Goal: Book appointment/travel/reservation

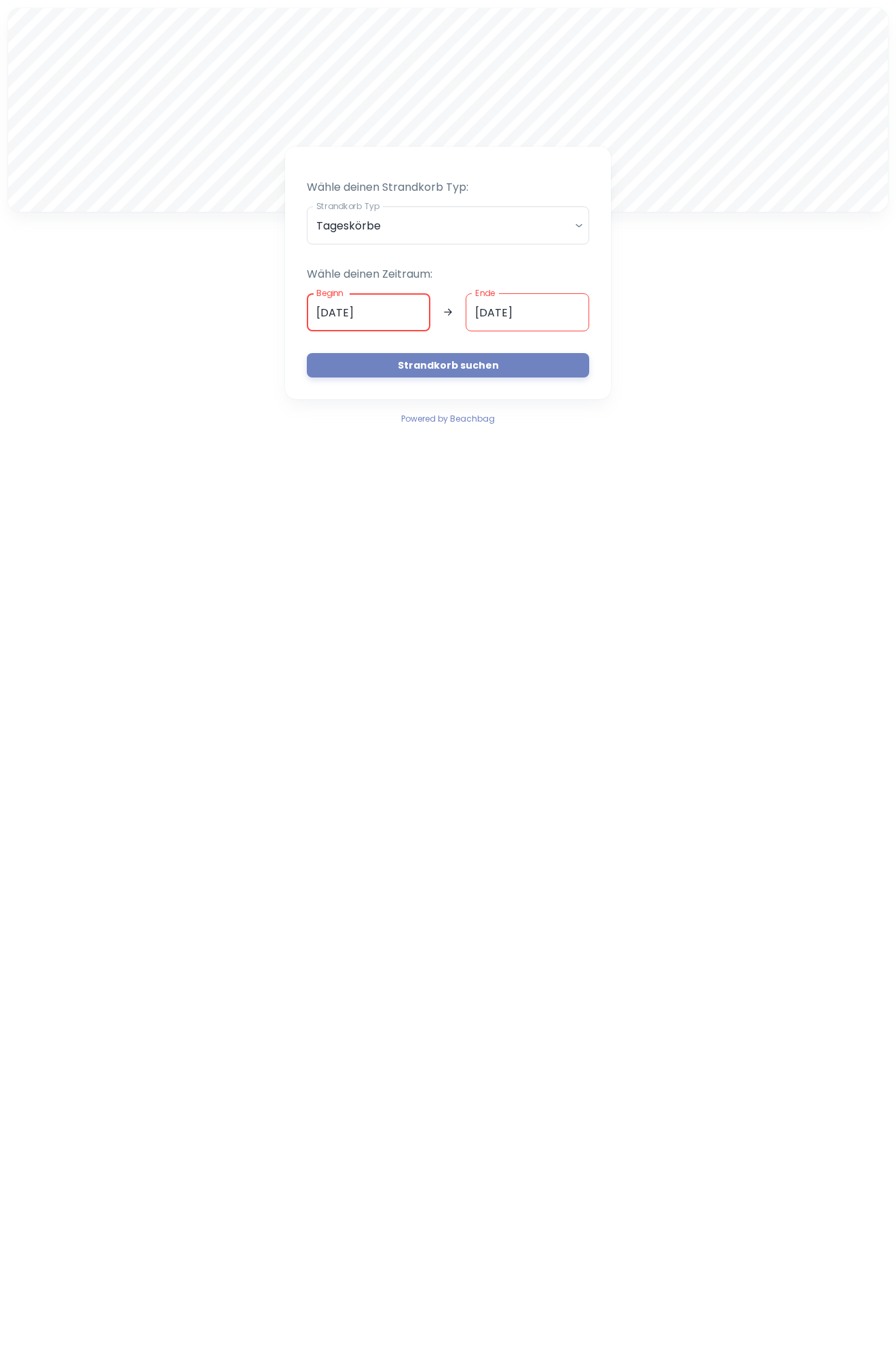
click at [324, 311] on input "[DATE]" at bounding box center [368, 312] width 124 height 38
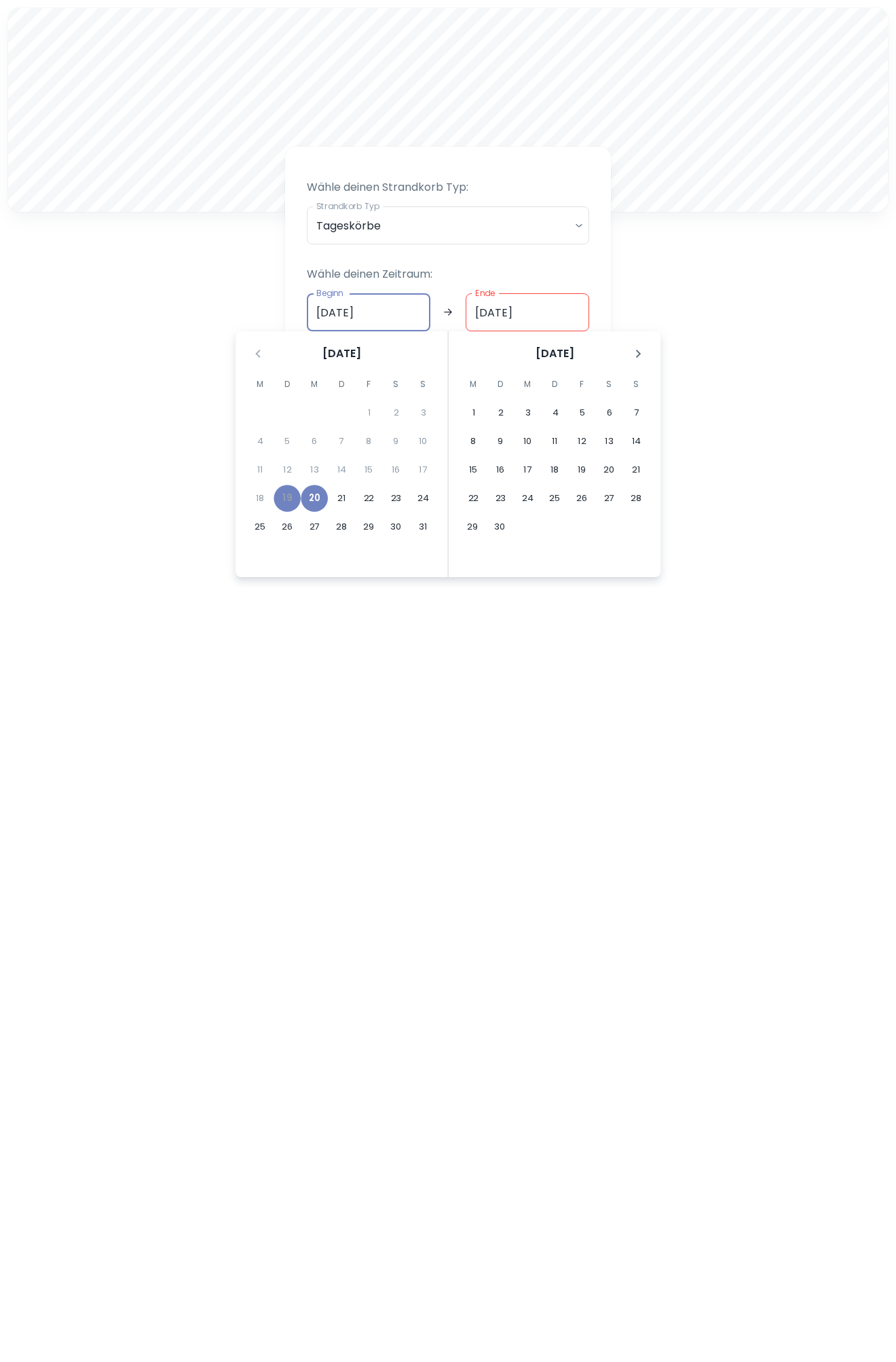
type input "[DATE]"
click at [485, 308] on input "[DATE]" at bounding box center [527, 312] width 124 height 38
click at [692, 291] on div "A Wähle deinen Strandkorb Typ: Strandkorb Typ Tageskörbe daily Strandkorb Typ W…" at bounding box center [448, 217] width 896 height 434
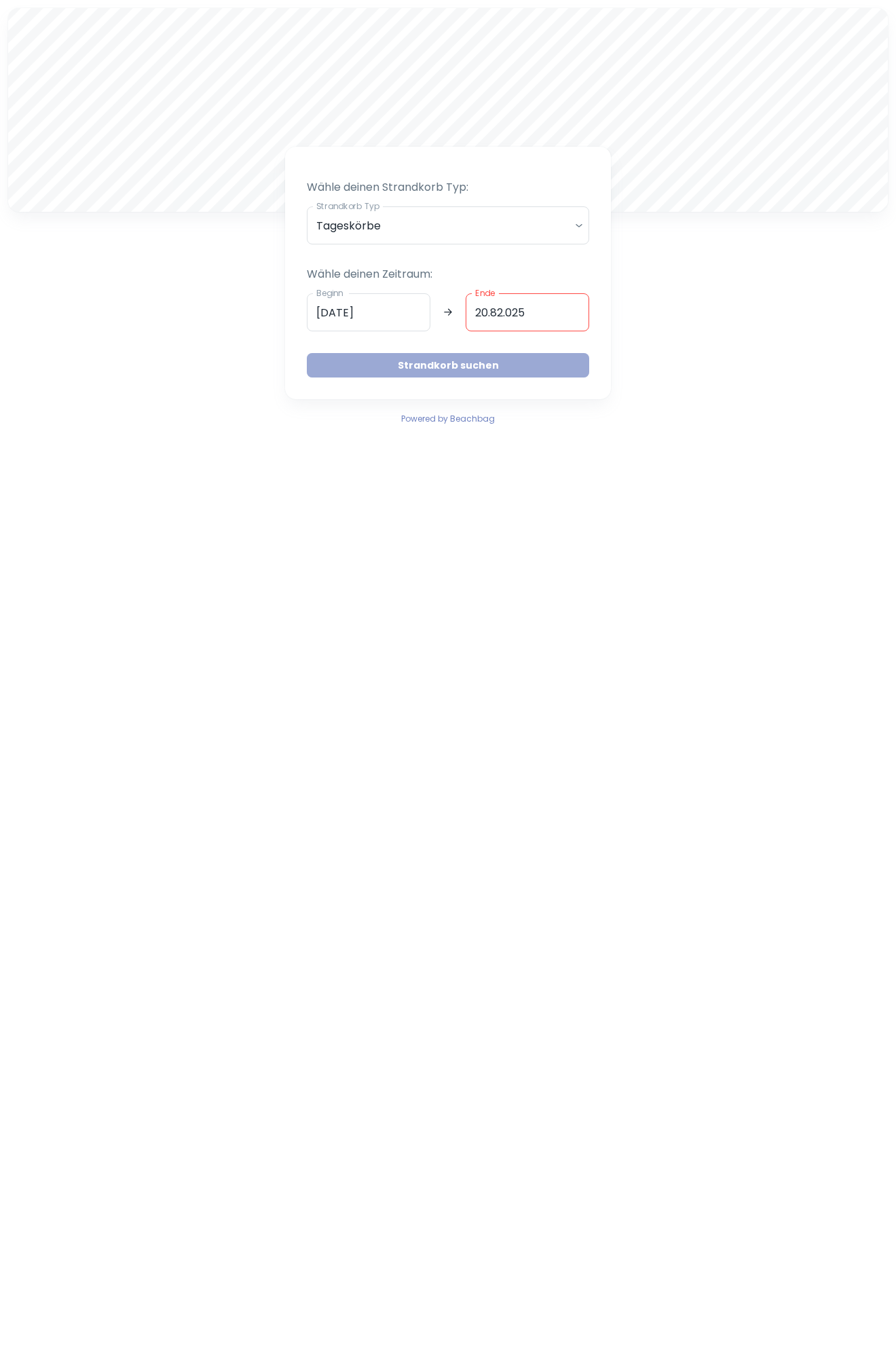
click at [419, 358] on button "Strandkorb suchen" at bounding box center [448, 365] width 282 height 24
type input "[DATE]"
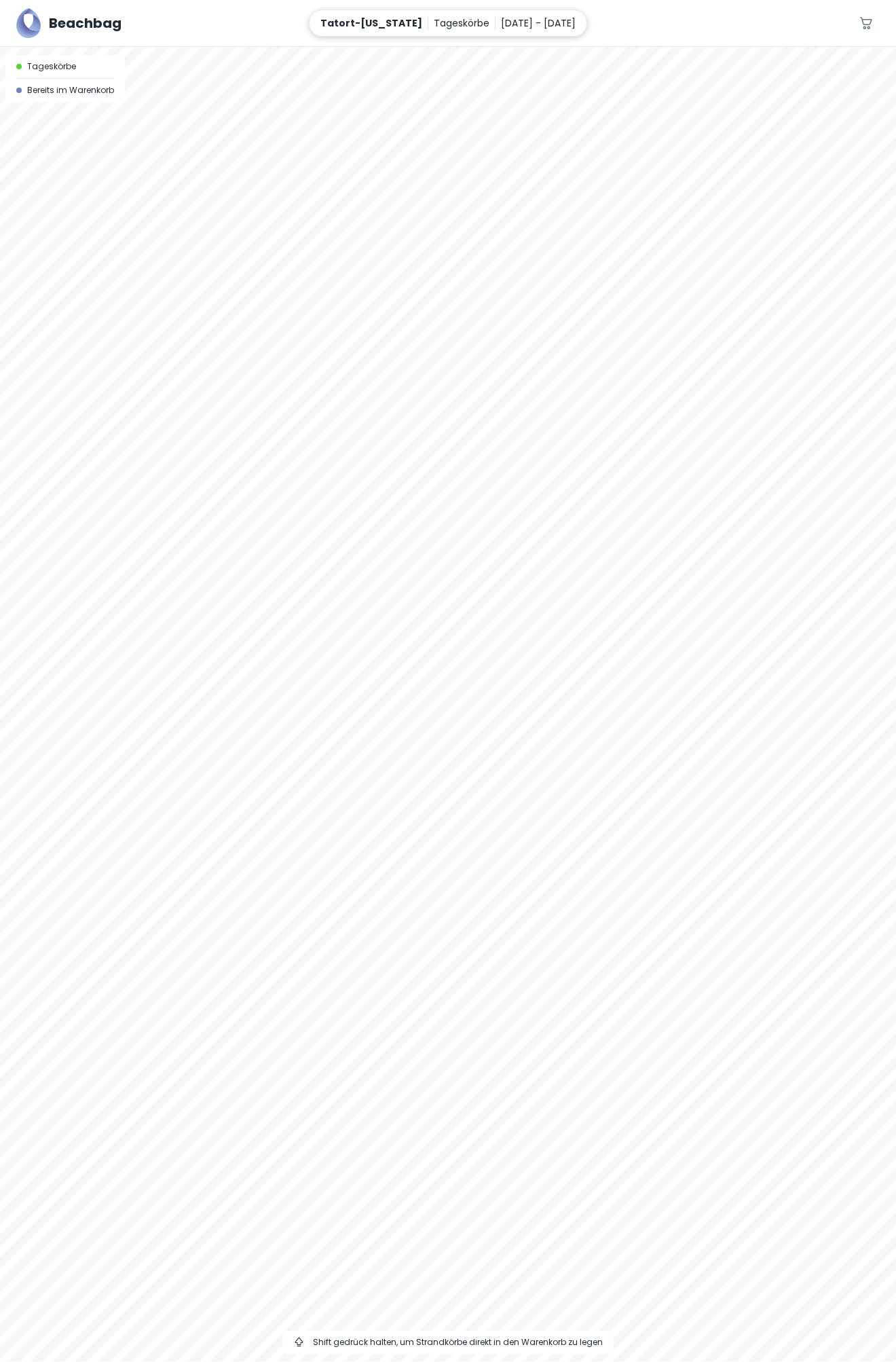
click at [510, 31] on p "[DATE] - [DATE]" at bounding box center [538, 22] width 75 height 15
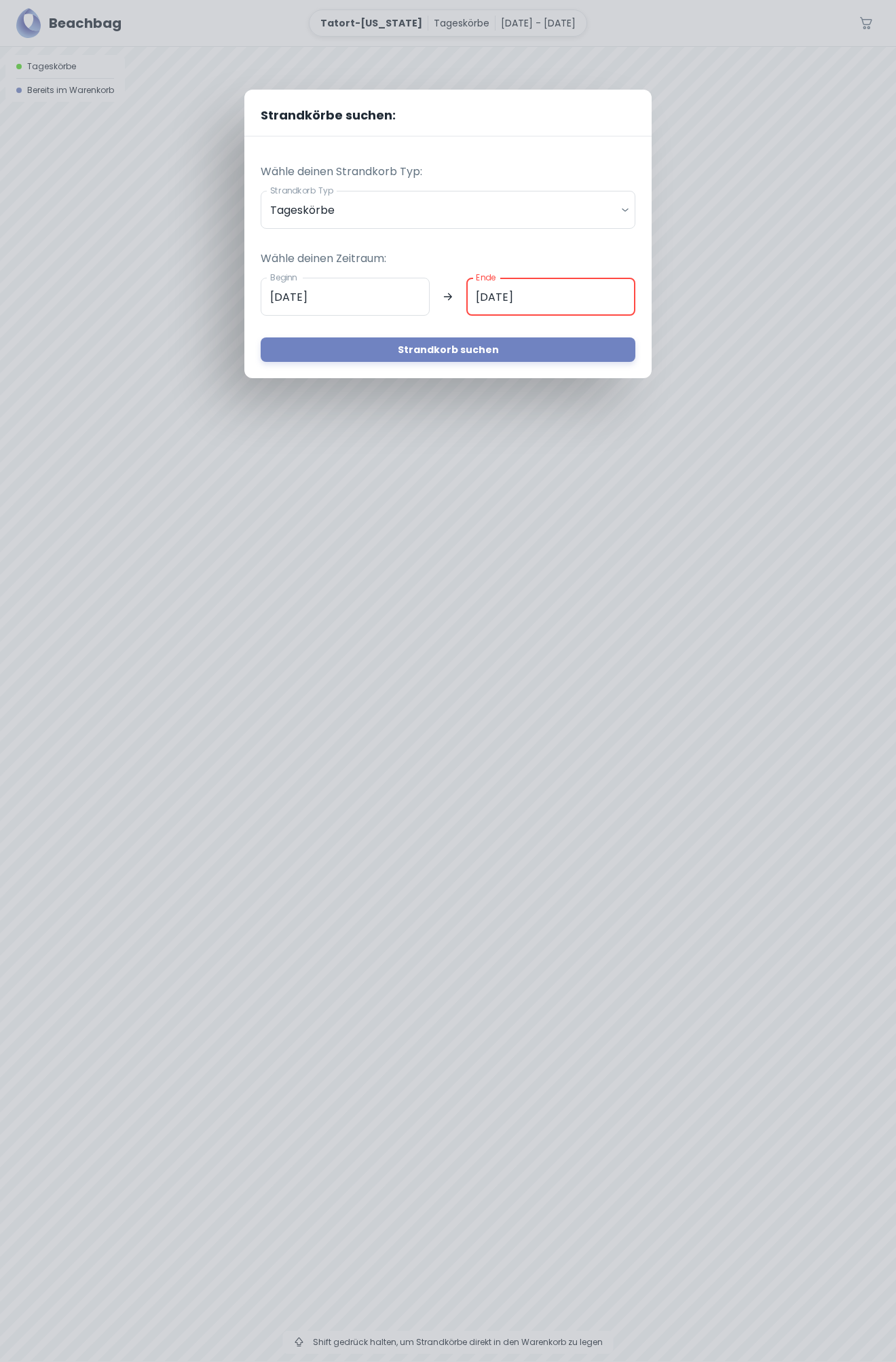
click at [497, 293] on input "[DATE]" at bounding box center [551, 297] width 169 height 38
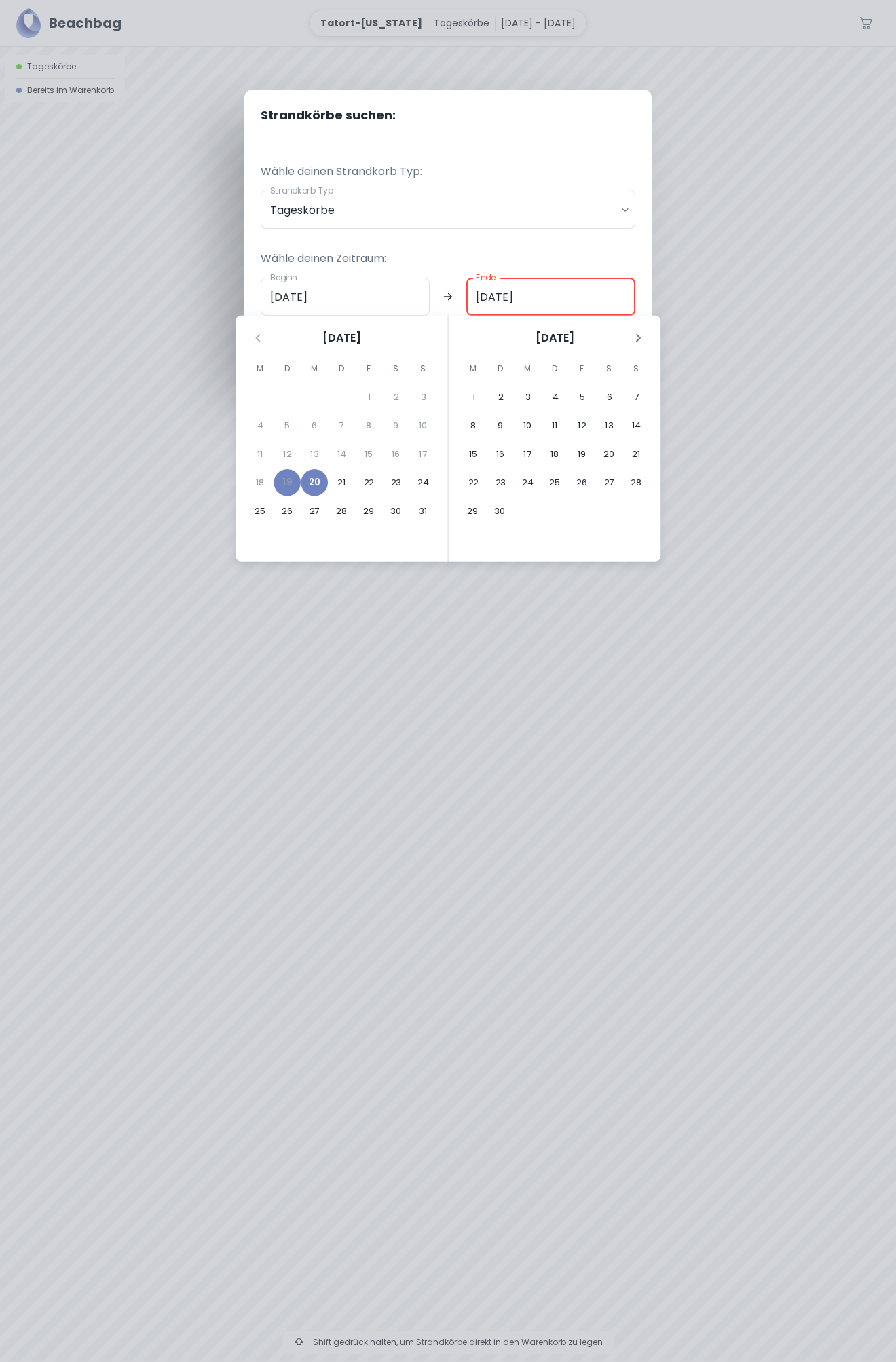
drag, startPoint x: 483, startPoint y: 295, endPoint x: 467, endPoint y: 295, distance: 16.0
click at [467, 295] on input "[DATE]" at bounding box center [551, 297] width 169 height 38
type input "[DATE]"
click at [626, 246] on div "Wähle deinen Zeitraum: Beginn [DATE] Beginn Ende [DATE] Ende Strandkorb suchen" at bounding box center [448, 295] width 375 height 133
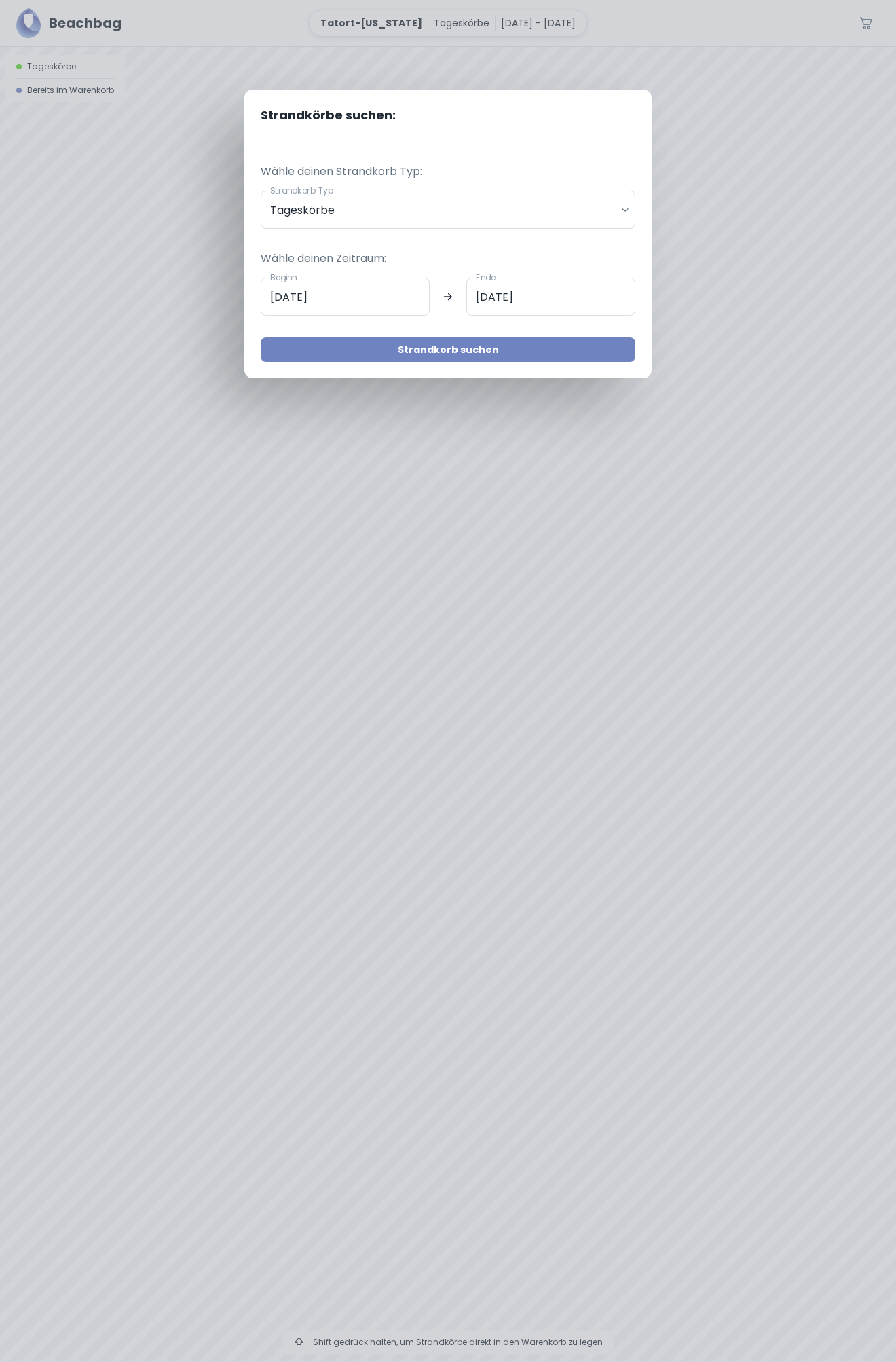
click at [485, 340] on button "Strandkorb suchen" at bounding box center [448, 349] width 375 height 24
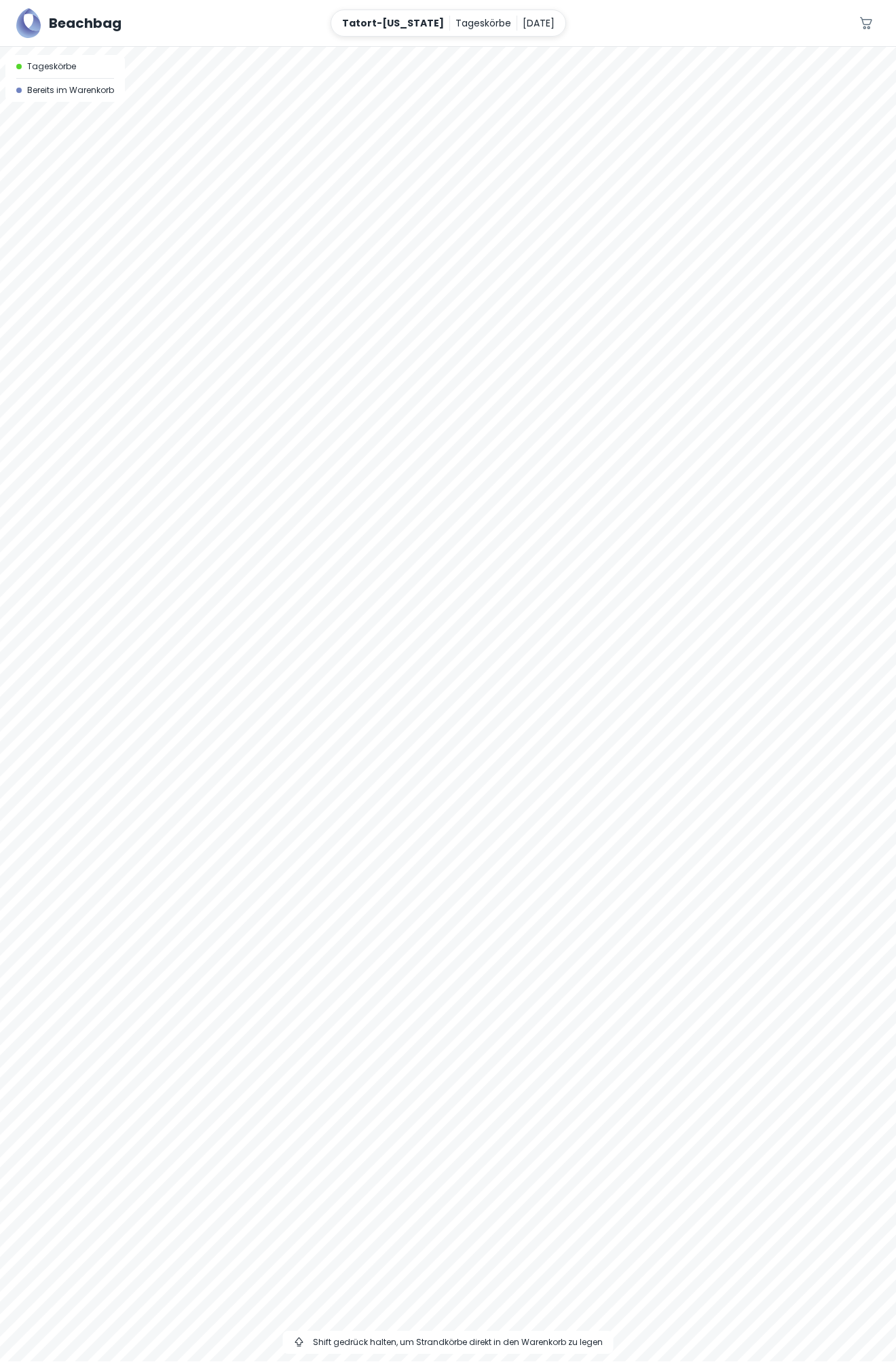
click at [878, 1344] on div at bounding box center [448, 704] width 896 height 1315
drag, startPoint x: 438, startPoint y: 675, endPoint x: 683, endPoint y: 448, distance: 334.0
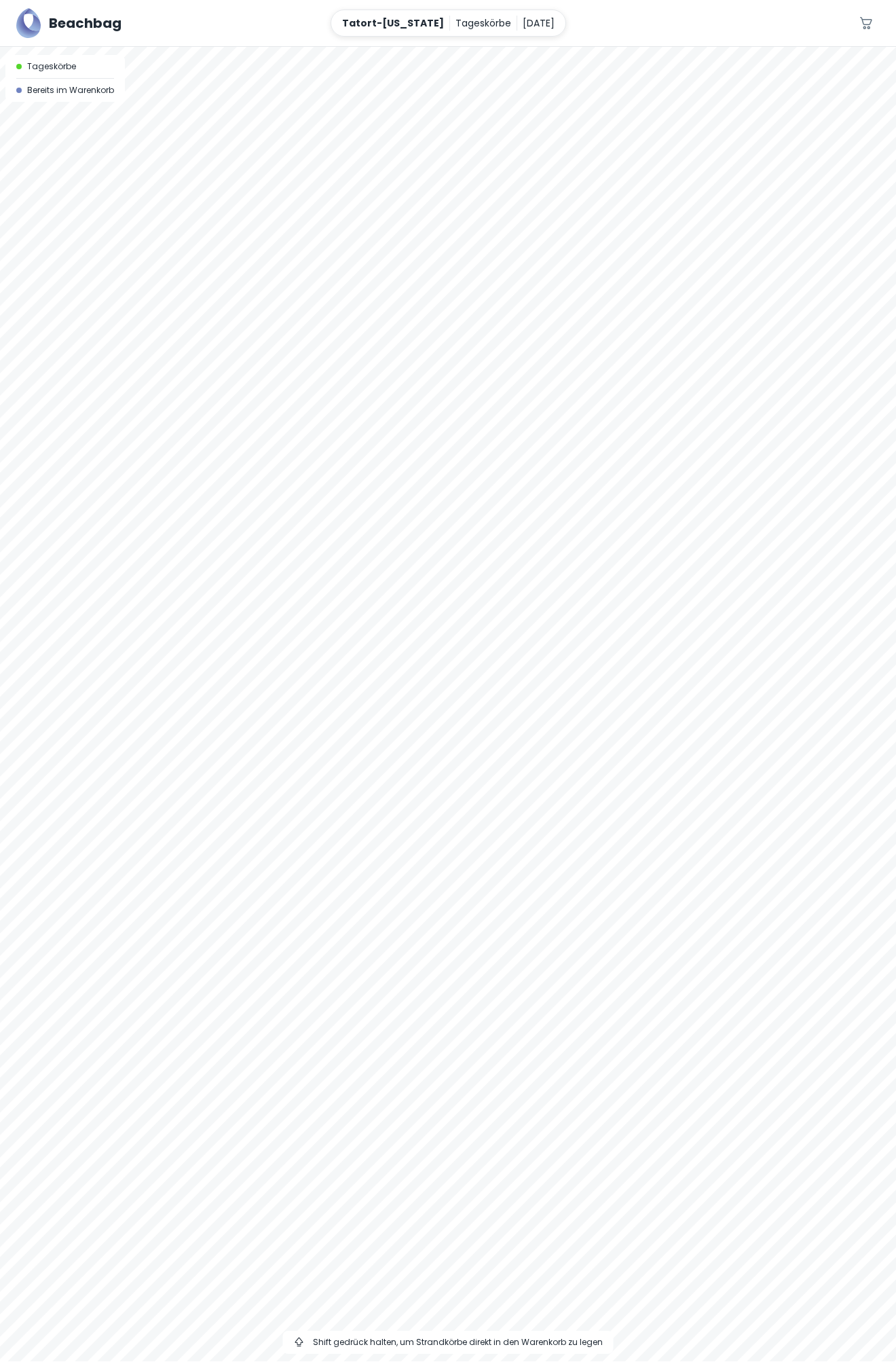
click at [683, 448] on div at bounding box center [448, 704] width 896 height 1315
drag, startPoint x: 319, startPoint y: 674, endPoint x: 256, endPoint y: 824, distance: 162.7
click at [256, 824] on div at bounding box center [448, 704] width 896 height 1315
click at [226, 682] on div at bounding box center [448, 704] width 896 height 1315
drag, startPoint x: 401, startPoint y: 741, endPoint x: 650, endPoint y: 666, distance: 260.0
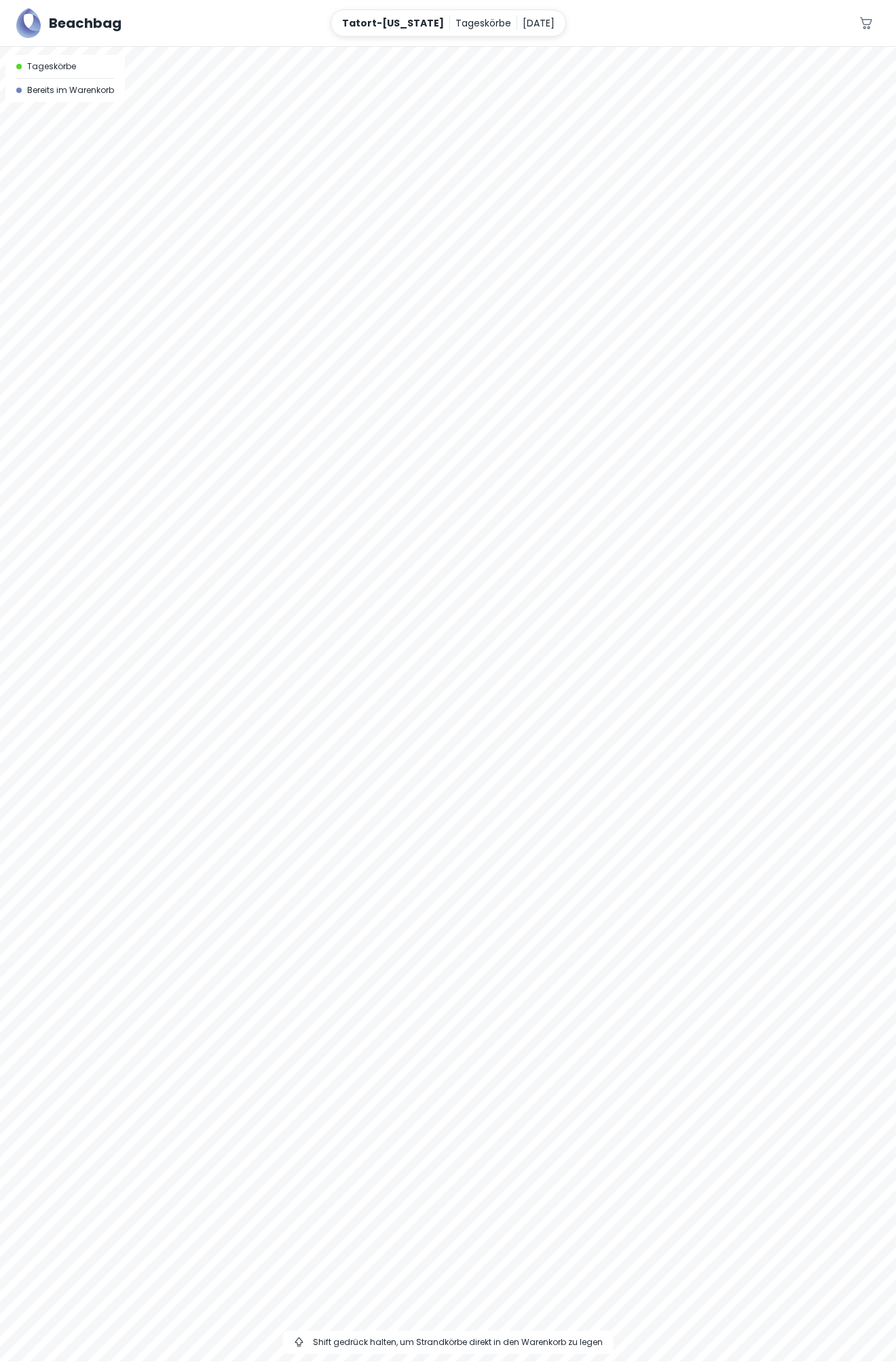
click at [650, 666] on div at bounding box center [448, 704] width 896 height 1315
click at [318, 624] on div at bounding box center [448, 704] width 896 height 1315
